Goal: Task Accomplishment & Management: Complete application form

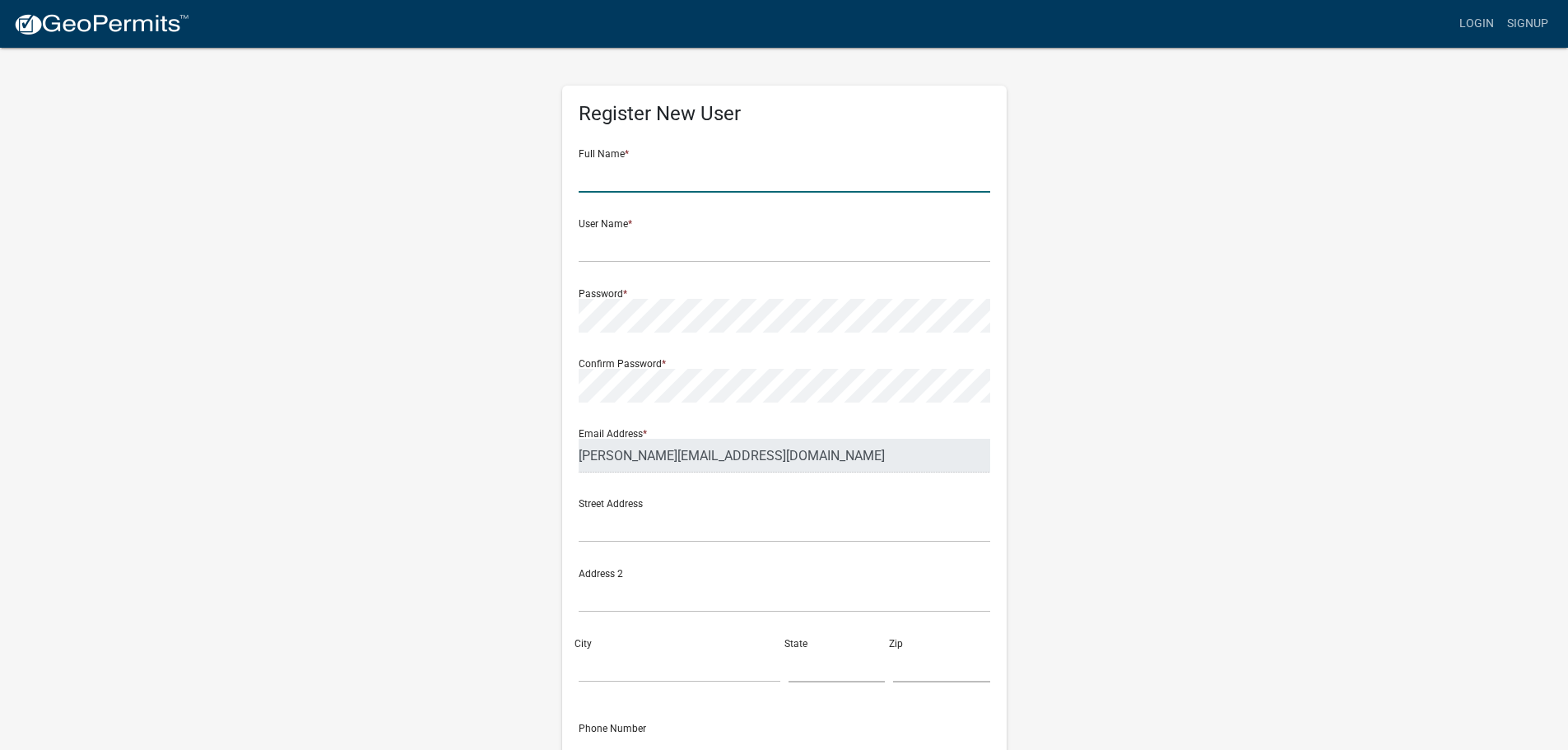
click at [648, 173] on input "text" at bounding box center [784, 176] width 411 height 34
type input "[PERSON_NAME]"
click at [657, 249] on input "text" at bounding box center [784, 246] width 411 height 34
type input "reidstevens"
click at [732, 521] on input "text" at bounding box center [784, 525] width 411 height 34
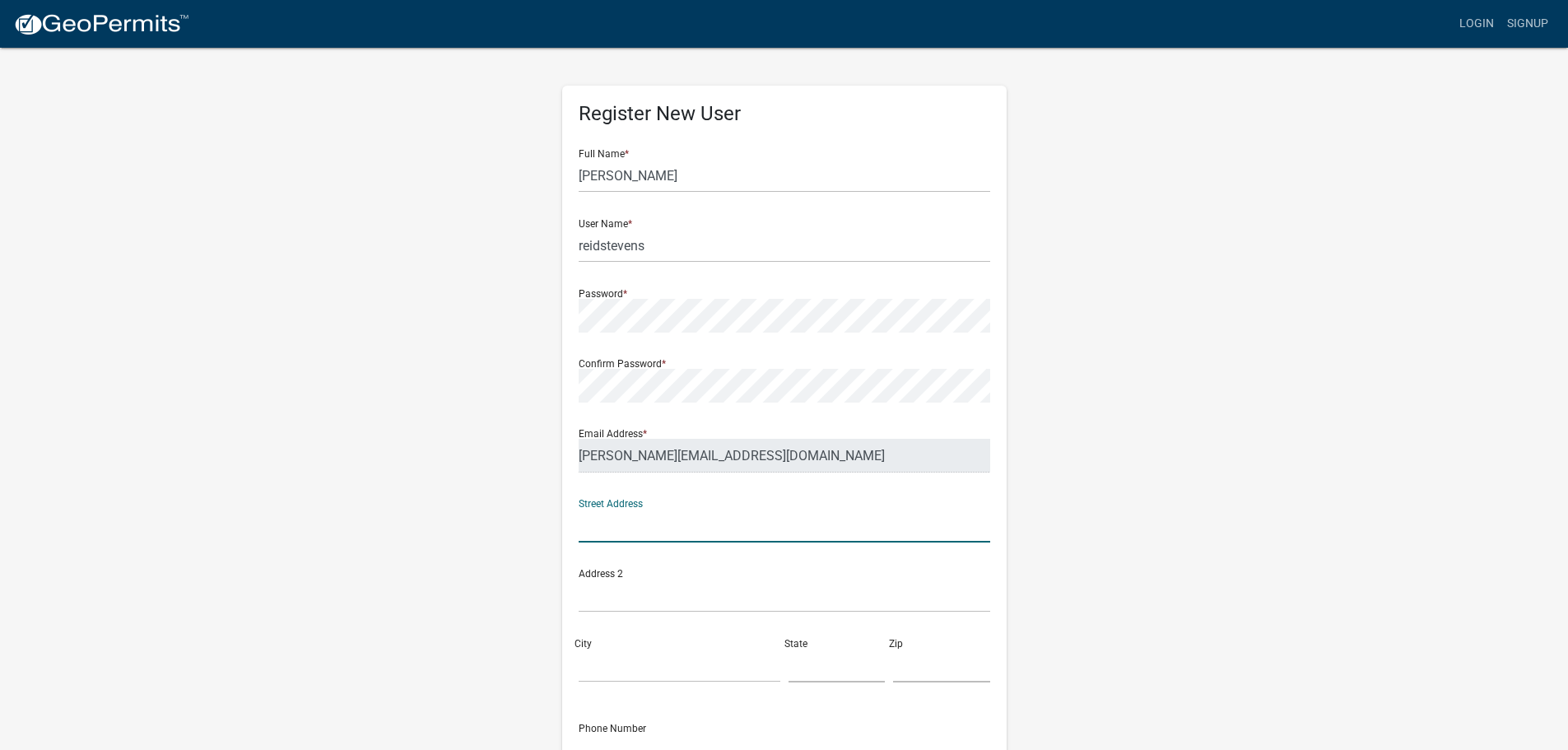
click at [683, 525] on input "text" at bounding box center [784, 525] width 411 height 34
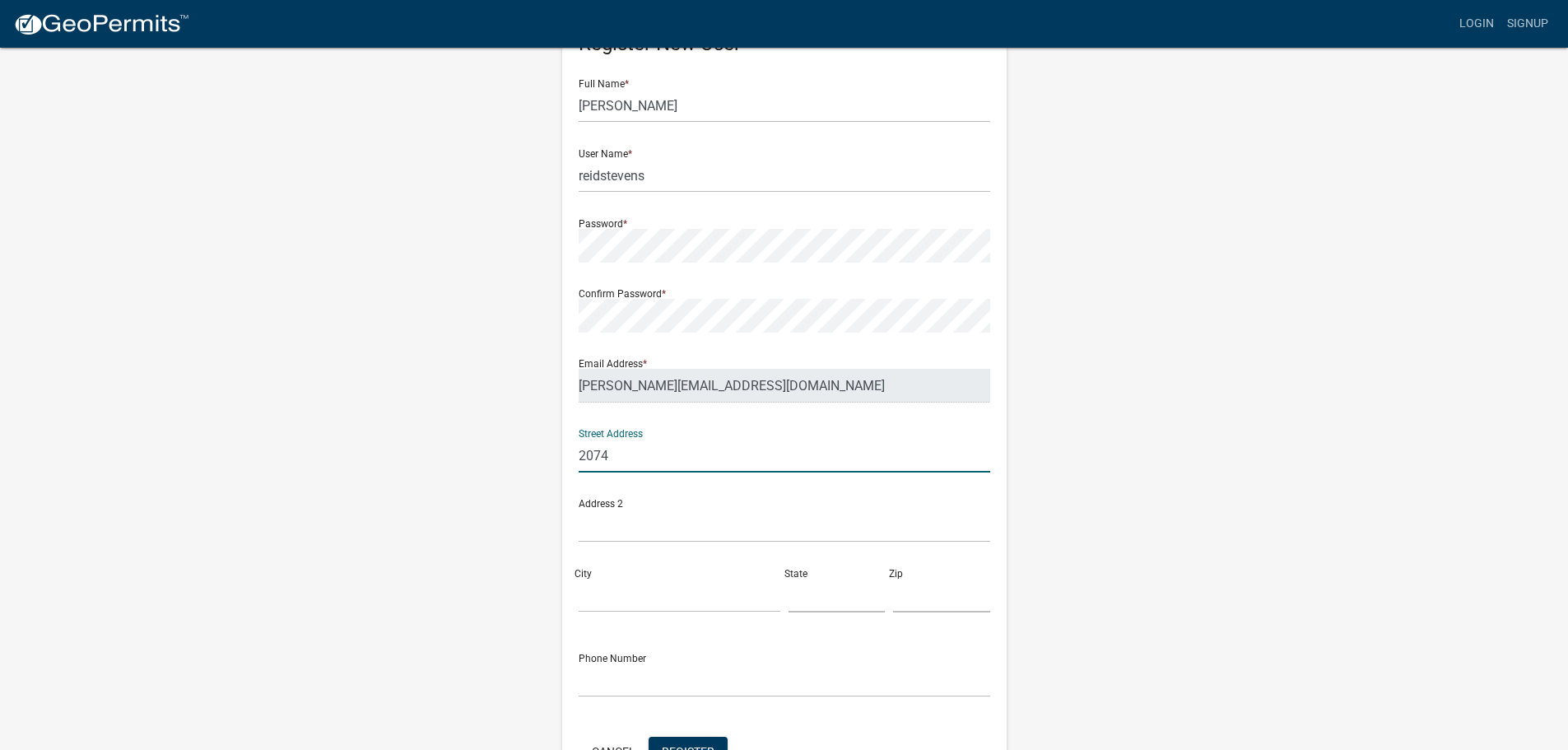
scroll to position [164, 0]
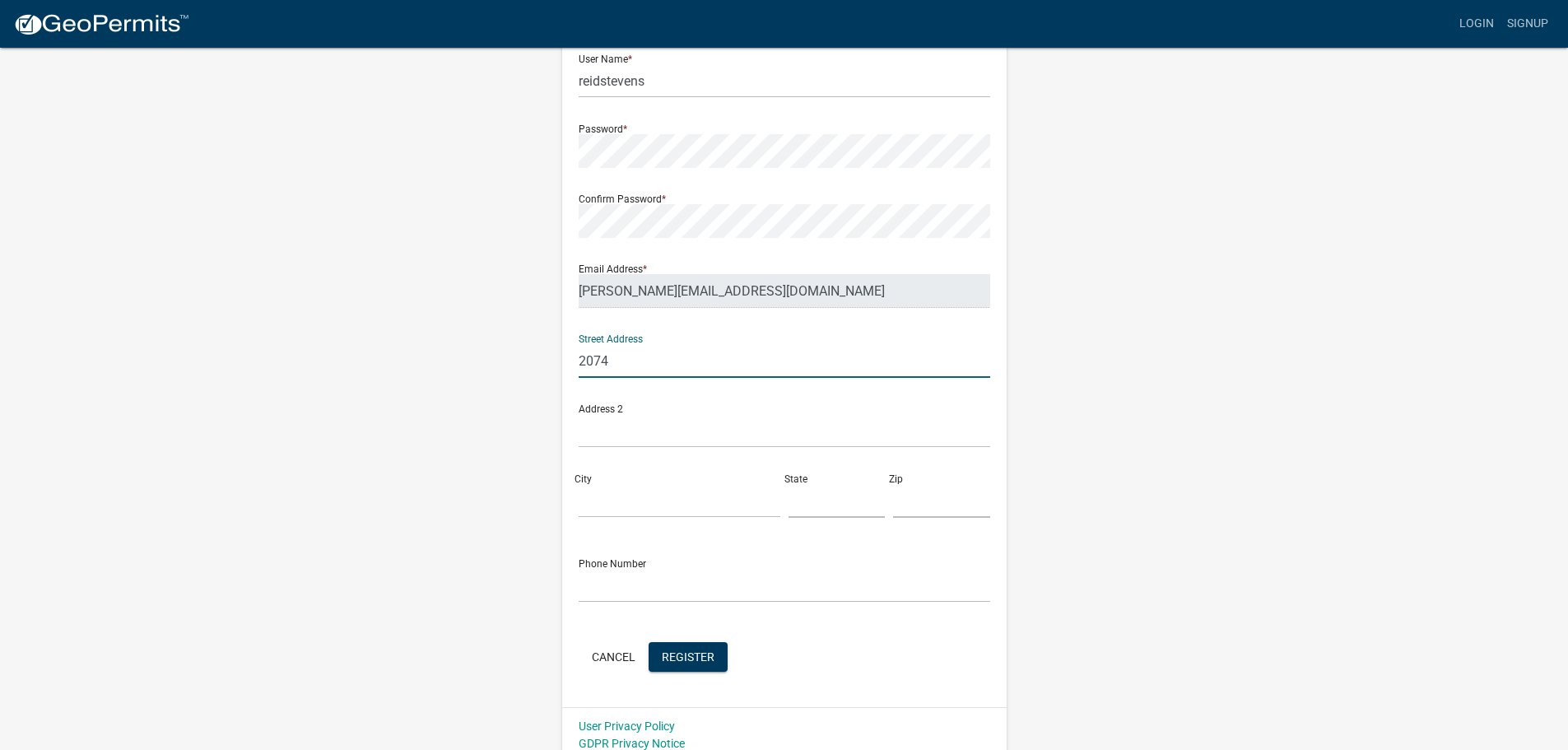
click at [729, 371] on input "2074" at bounding box center [784, 361] width 411 height 34
type input "[STREET_ADDRESS]"
click at [614, 498] on input "City" at bounding box center [679, 501] width 202 height 34
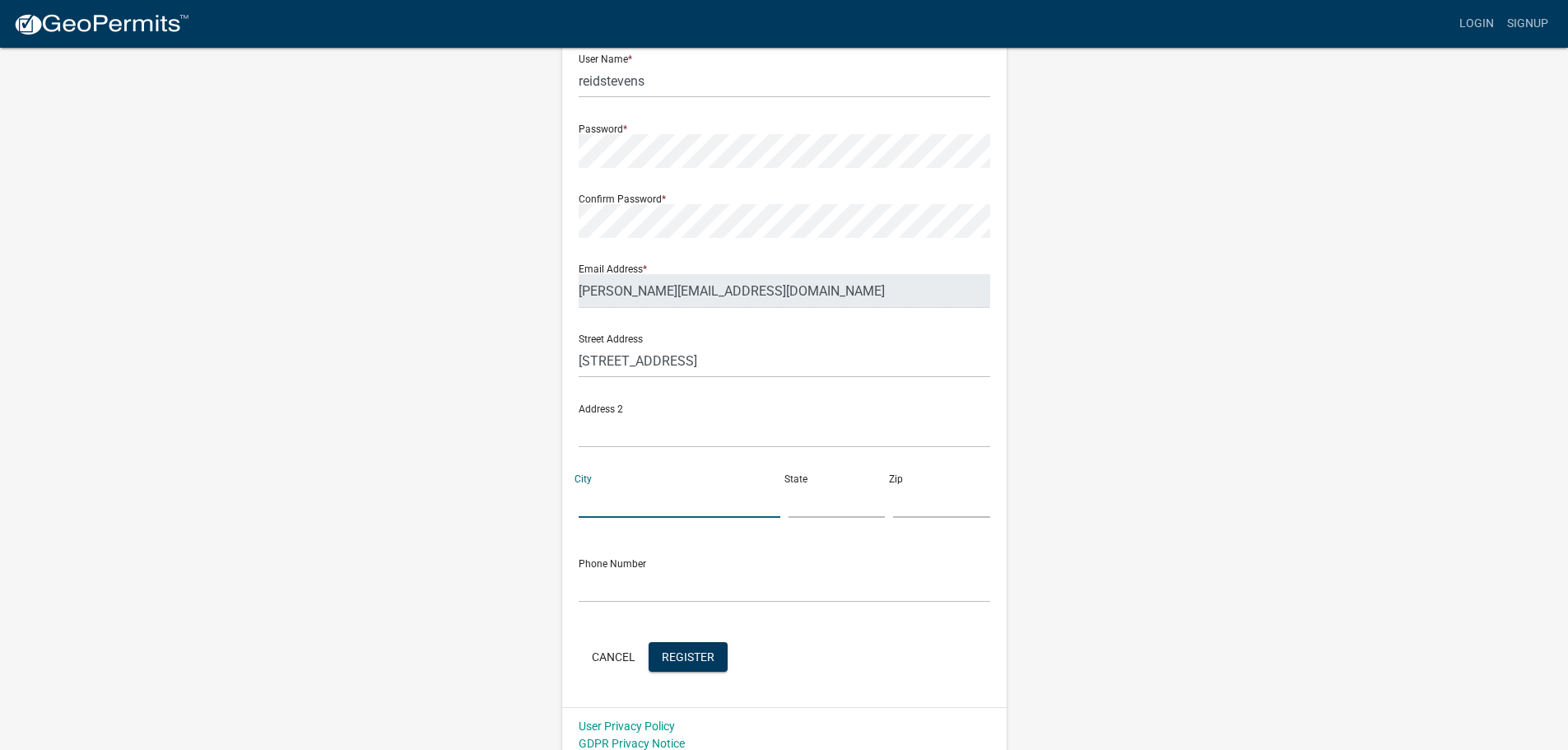
type input "o"
type input "Oskaloosa"
click at [830, 509] on input "text" at bounding box center [836, 501] width 97 height 34
type input "IA"
click at [920, 511] on input "text" at bounding box center [941, 501] width 97 height 34
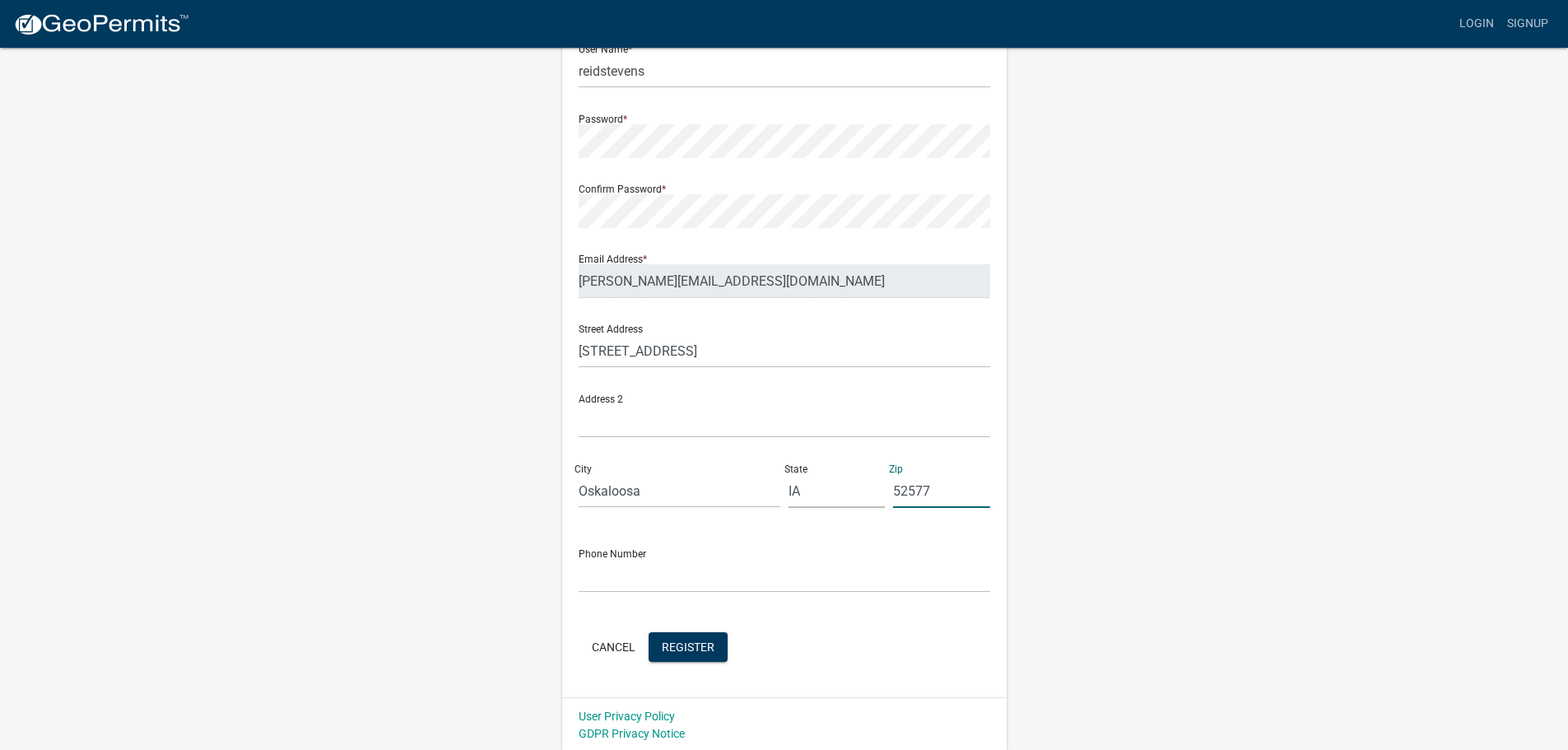
scroll to position [177, 0]
type input "52577"
click at [642, 575] on input "text" at bounding box center [784, 573] width 411 height 34
type input "[PHONE_NUMBER]"
click at [682, 641] on span "Register" at bounding box center [688, 643] width 52 height 13
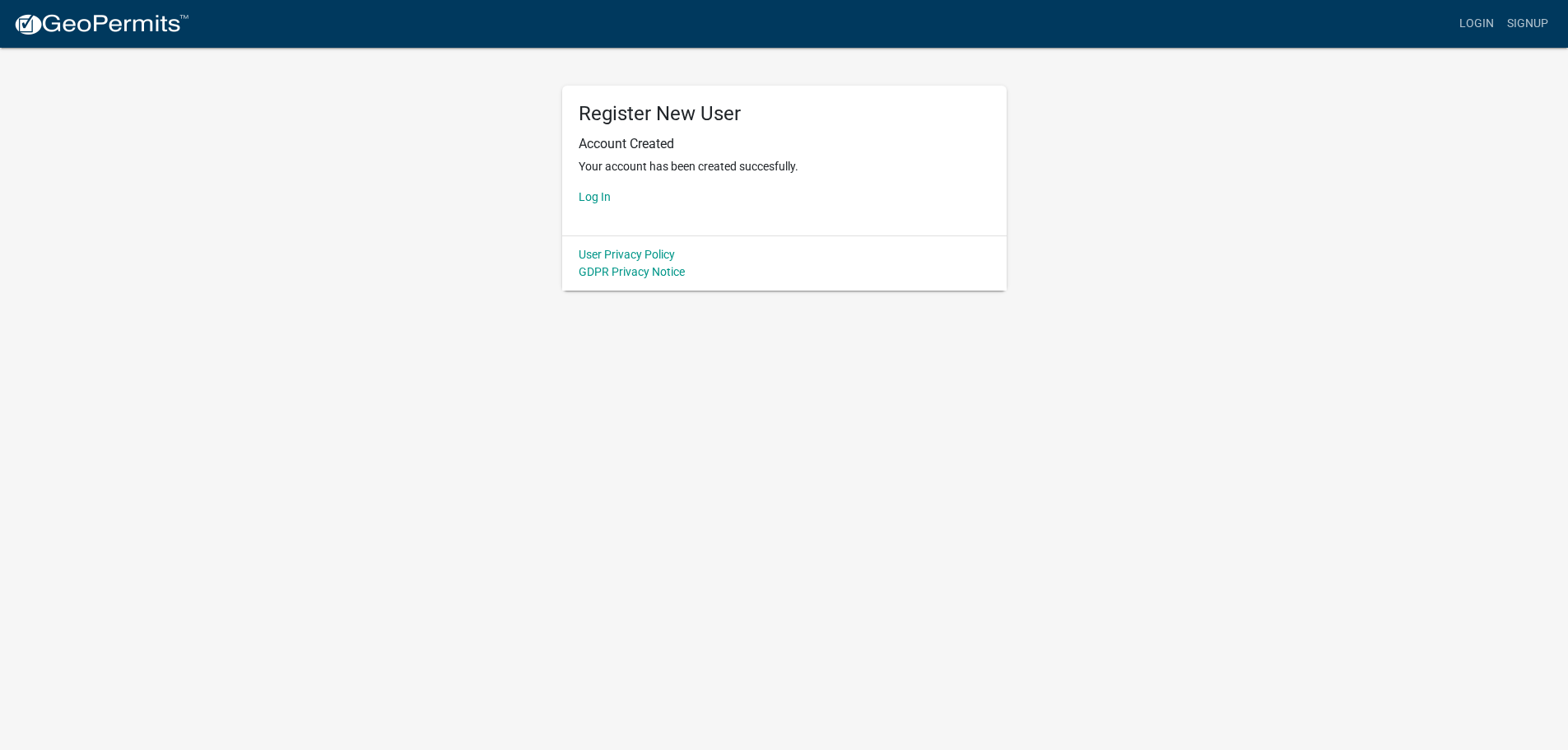
scroll to position [0, 0]
click at [599, 195] on link "Log In" at bounding box center [601, 196] width 32 height 13
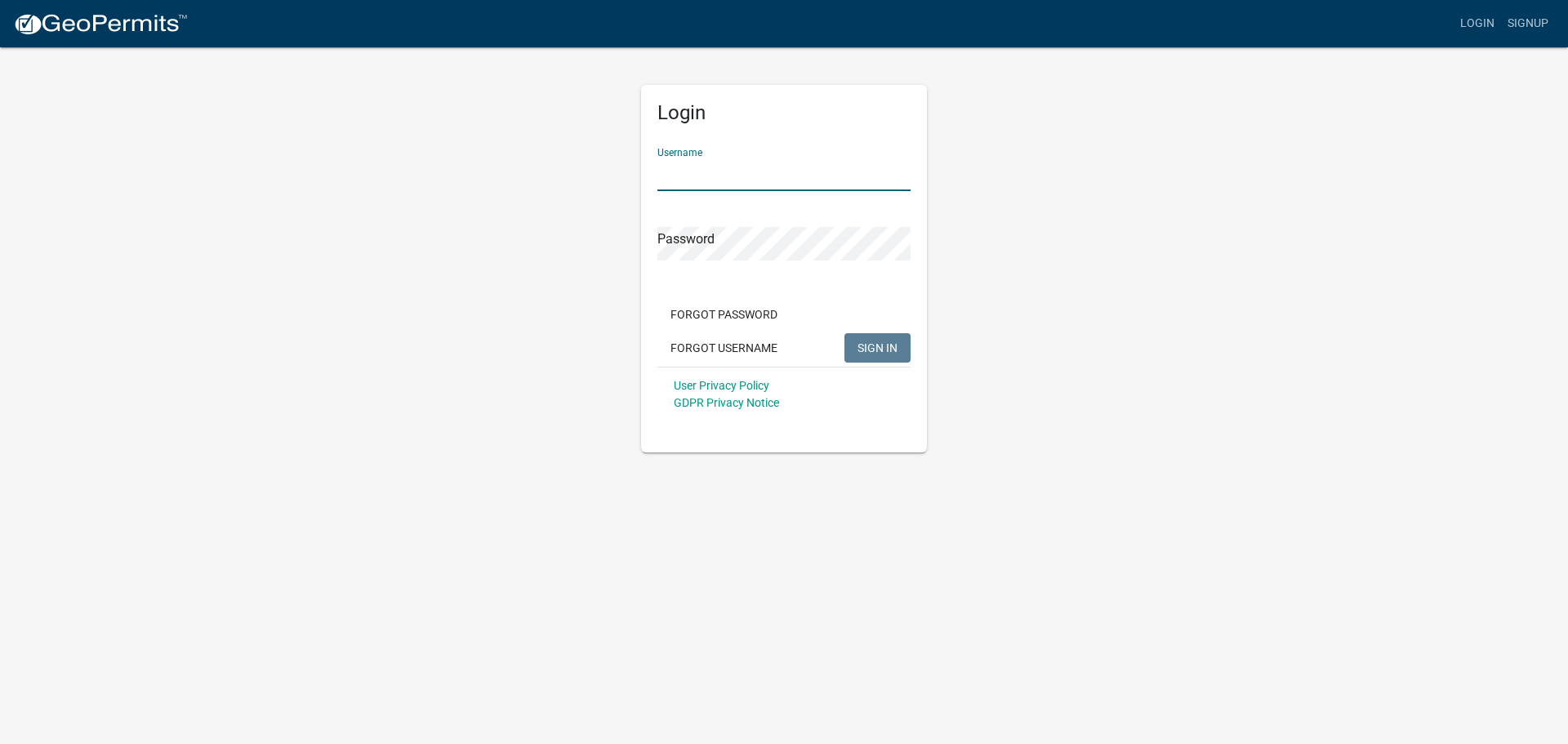
click at [753, 158] on input "Username" at bounding box center [784, 175] width 253 height 33
type input "reidstevens"
click at [883, 352] on span "SIGN IN" at bounding box center [877, 346] width 40 height 13
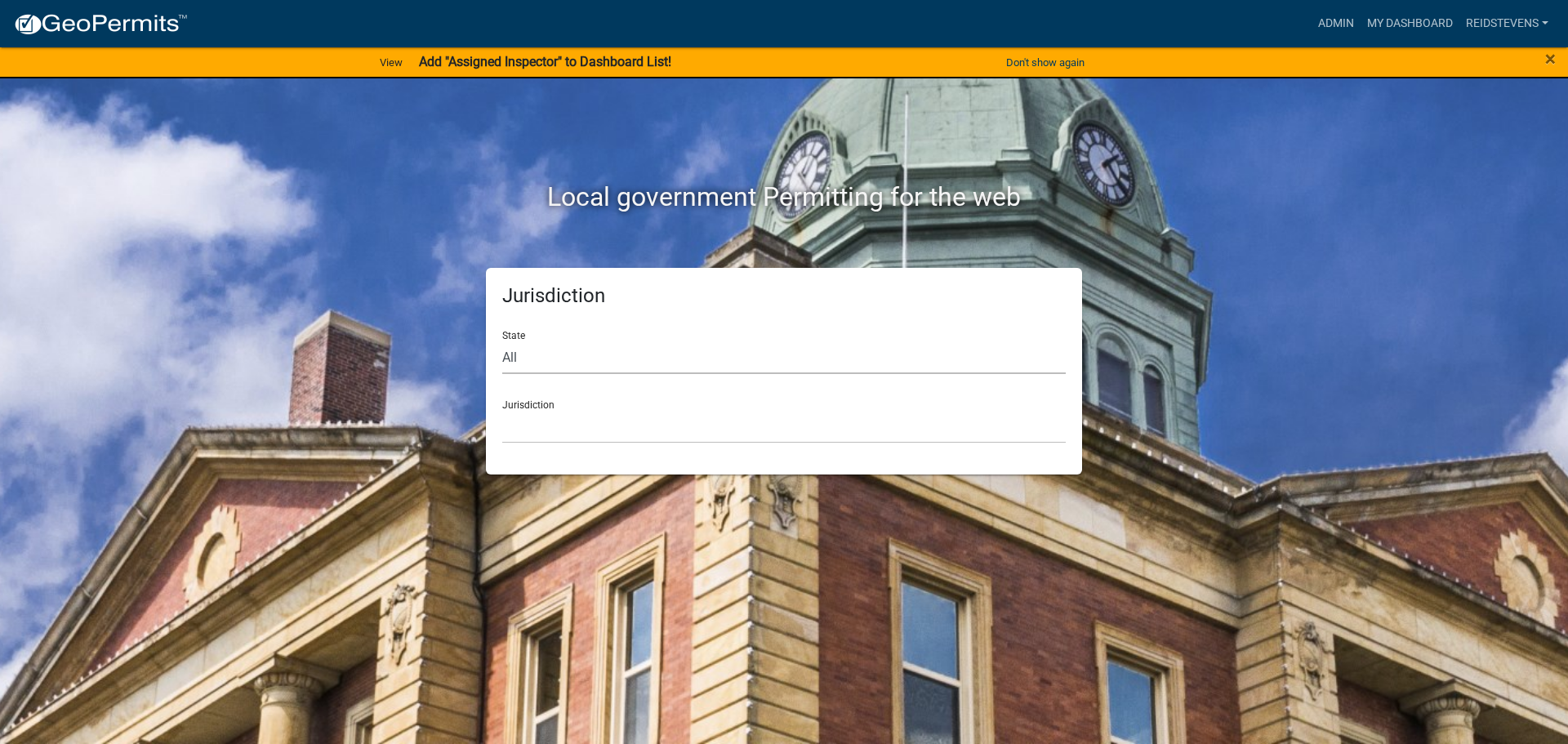
click at [553, 353] on select "All [US_STATE] [US_STATE] [US_STATE] [US_STATE] [US_STATE] [US_STATE] [US_STATE…" at bounding box center [784, 357] width 563 height 33
select select "[US_STATE]"
click at [502, 340] on select "All [US_STATE] [US_STATE] [US_STATE] [US_STATE] [US_STATE] [US_STATE] [US_STATE…" at bounding box center [784, 357] width 563 height 33
click at [567, 427] on select "[GEOGRAPHIC_DATA], [US_STATE] [GEOGRAPHIC_DATA], [US_STATE] [GEOGRAPHIC_DATA], …" at bounding box center [784, 427] width 563 height 33
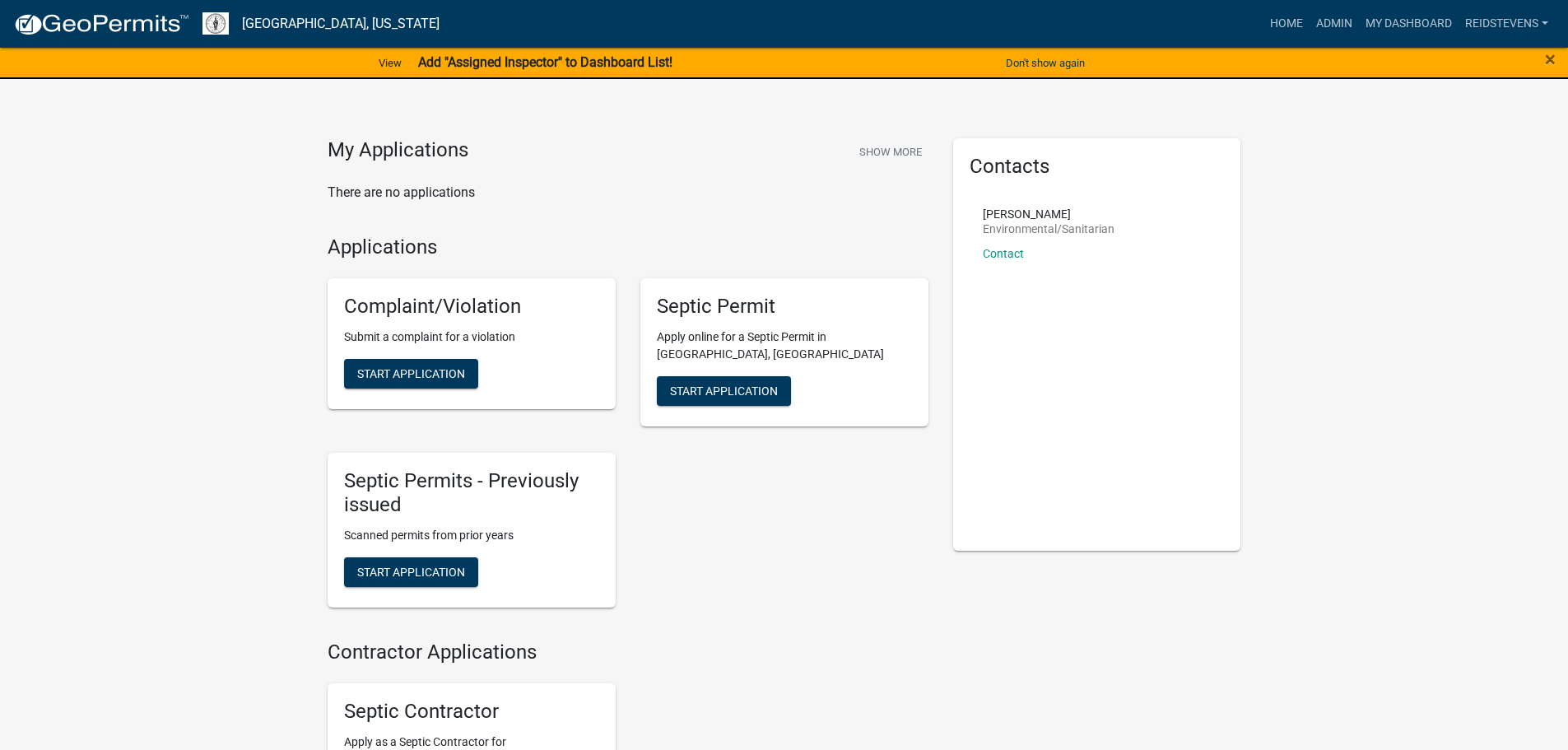
click at [1349, 356] on div "My Applications Show More There are no applications Applications Complaint/Viol…" at bounding box center [784, 496] width 1568 height 953
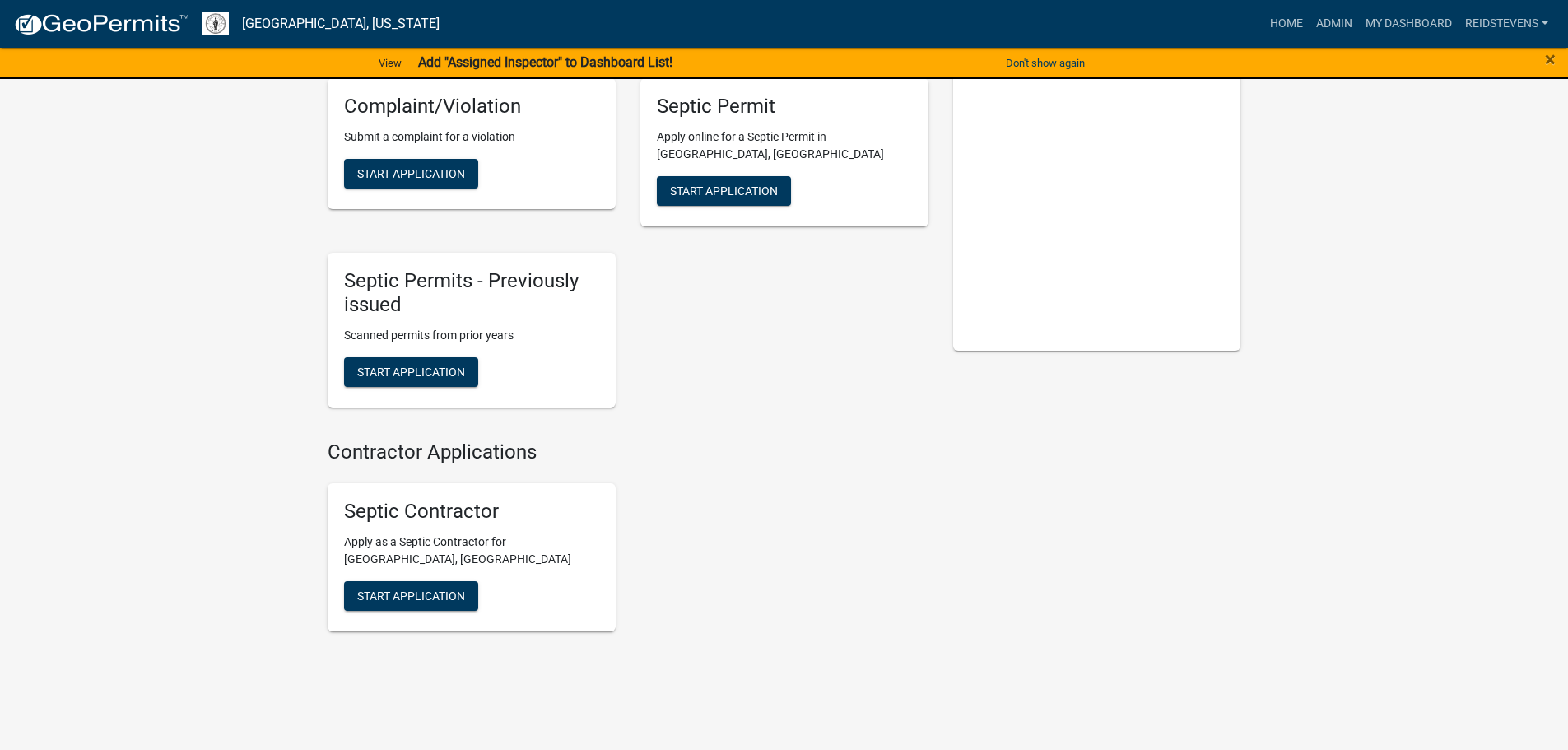
scroll to position [223, 0]
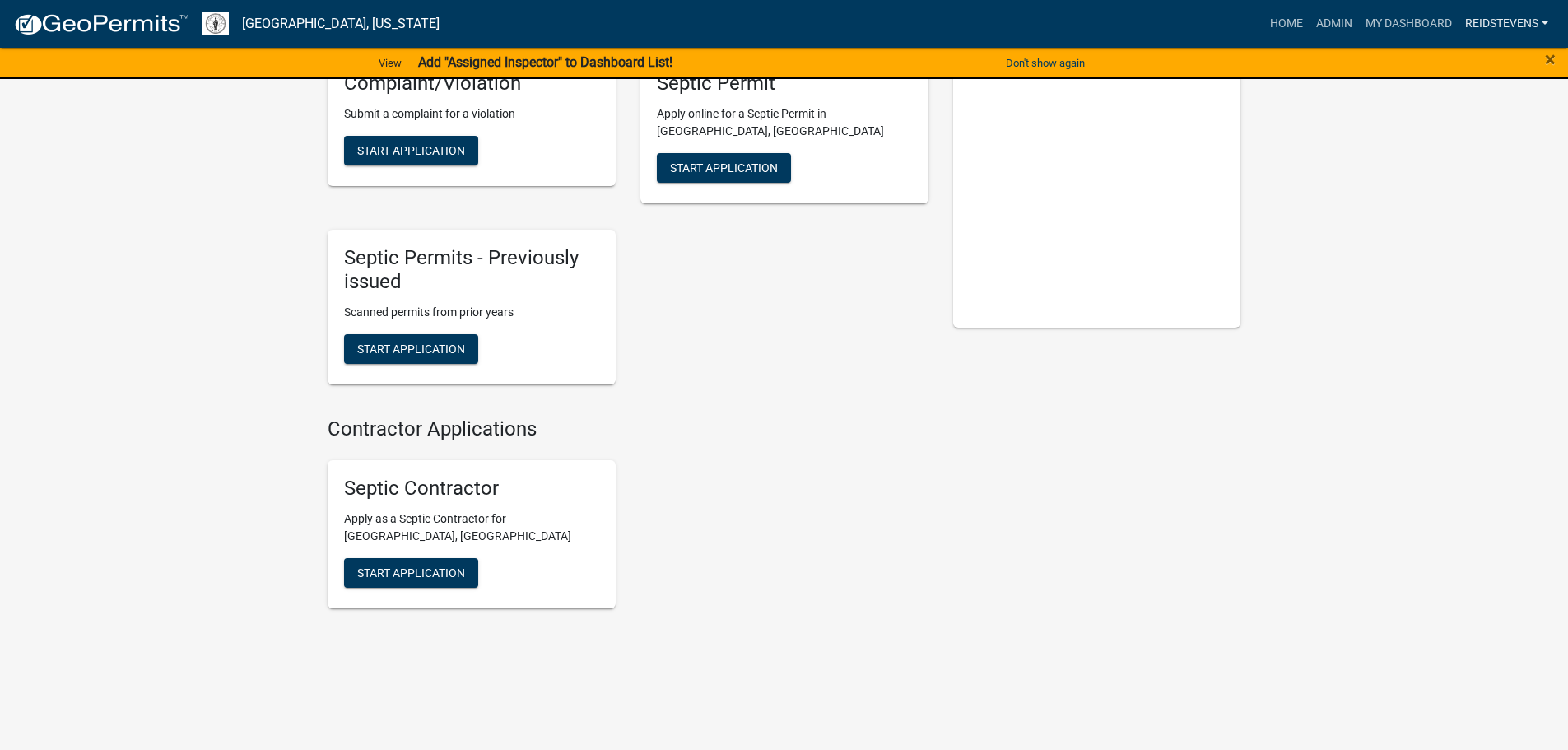
click at [1523, 24] on link "reidstevens" at bounding box center [1506, 23] width 96 height 31
click at [1349, 223] on div "My Applications Show More There are no applications Applications Complaint/Viol…" at bounding box center [784, 273] width 1568 height 953
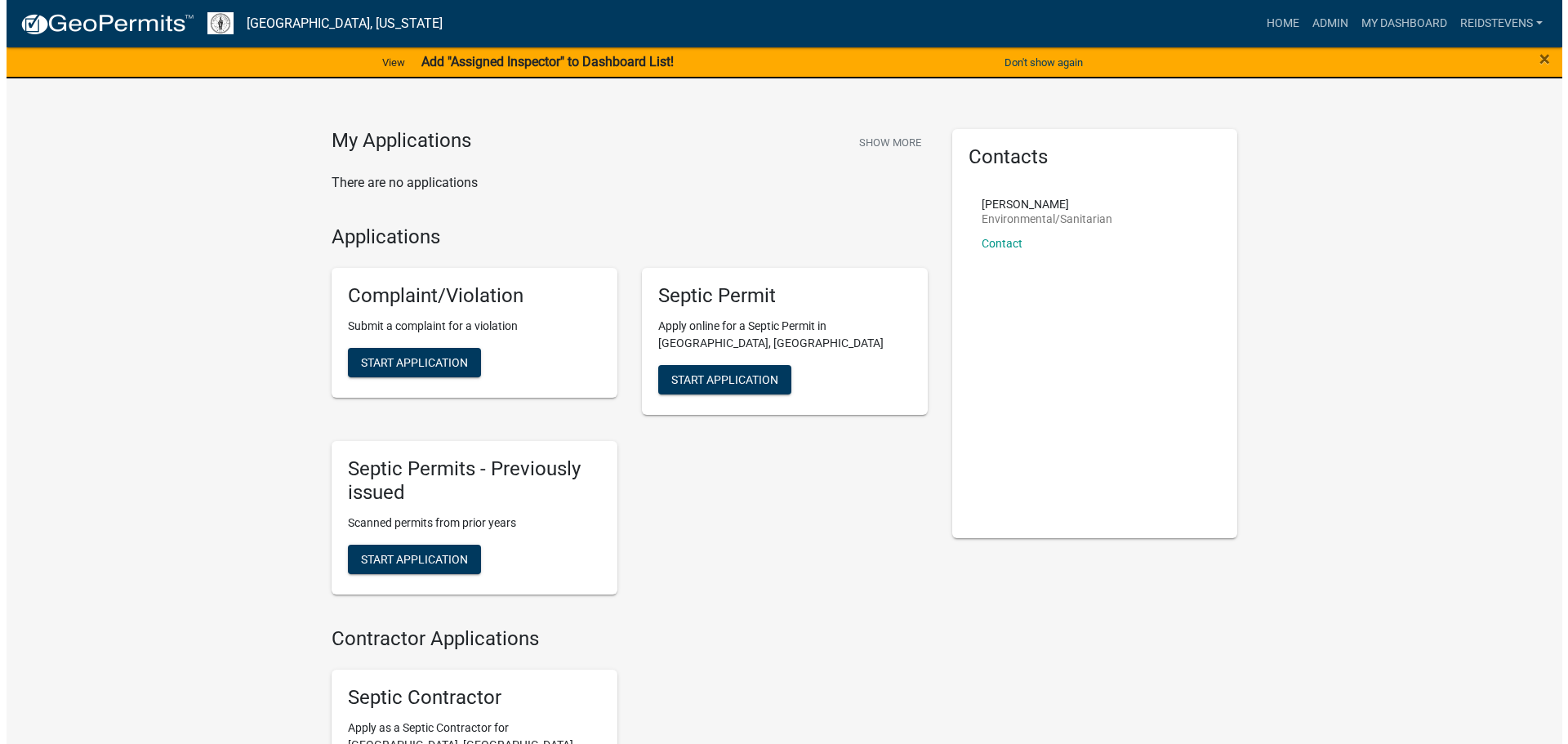
scroll to position [0, 0]
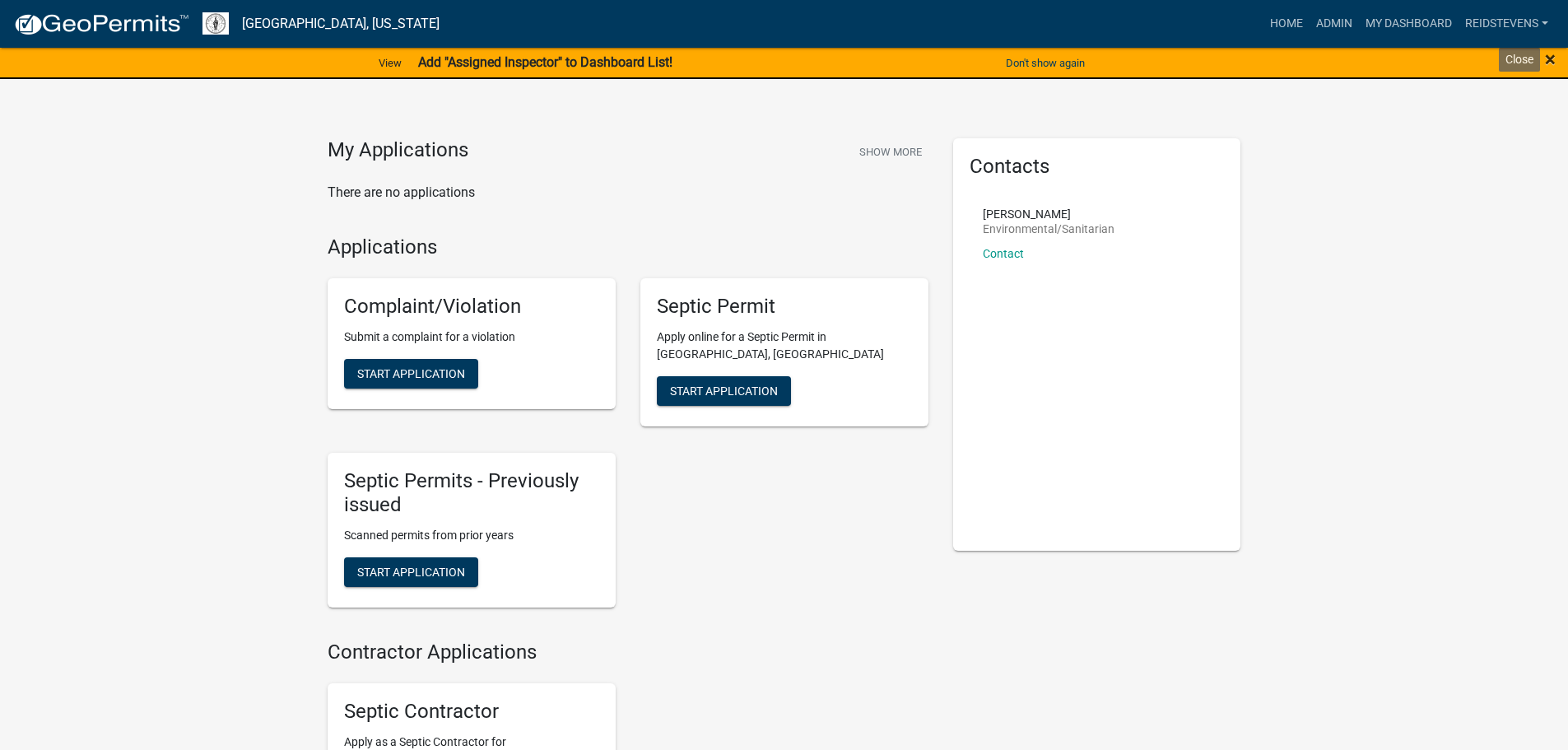
click at [1548, 59] on span "×" at bounding box center [1550, 60] width 11 height 23
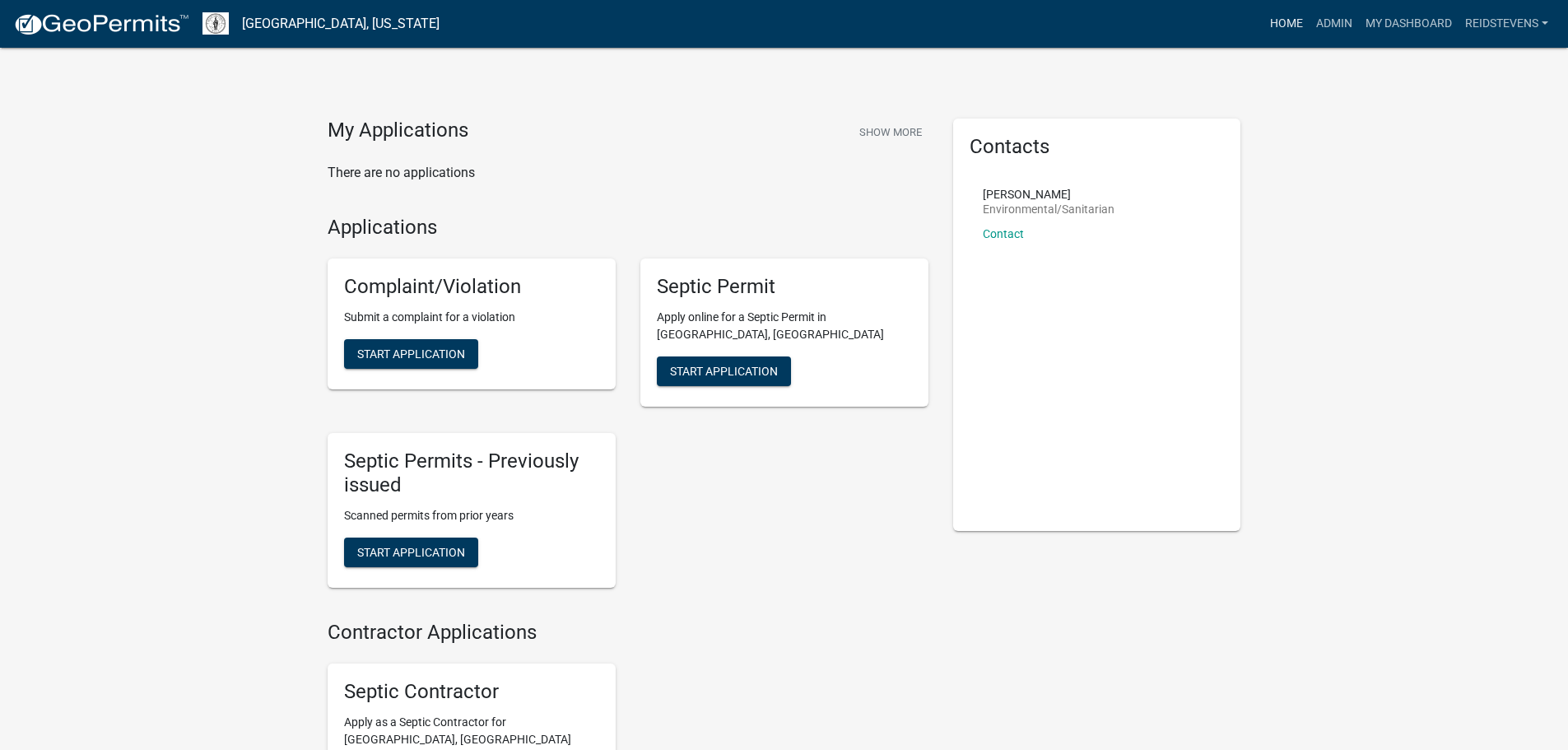
click at [1285, 24] on link "Home" at bounding box center [1286, 23] width 46 height 31
